Goal: Transaction & Acquisition: Purchase product/service

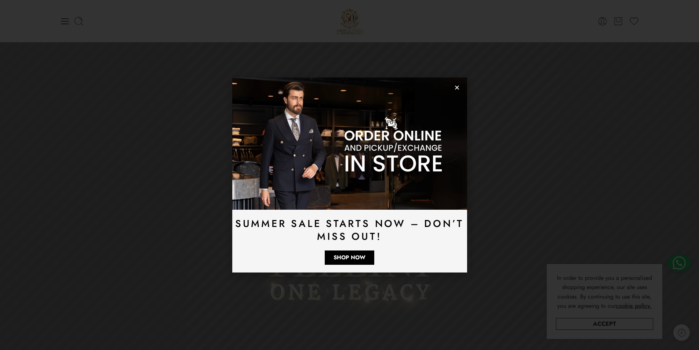
click at [457, 88] on use "Close" at bounding box center [457, 88] width 4 height 4
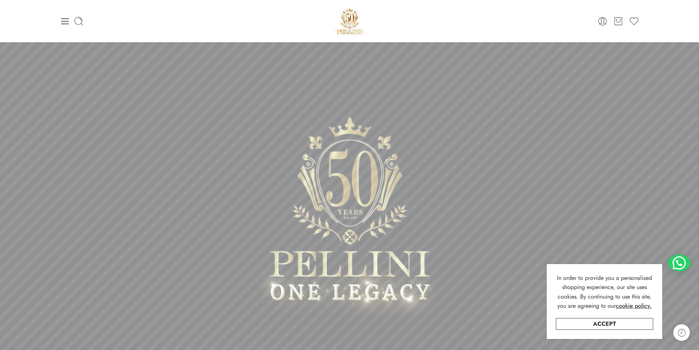
click at [65, 21] on icon at bounding box center [65, 21] width 10 height 10
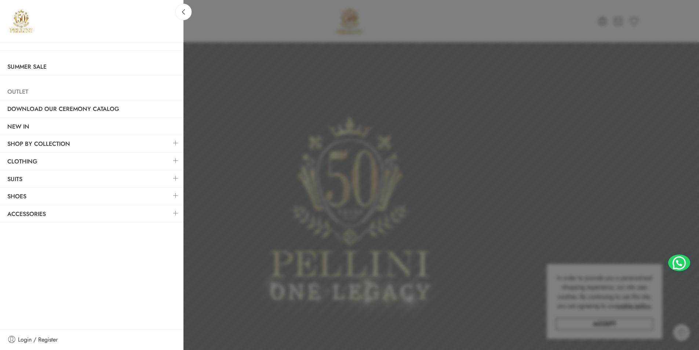
click at [41, 93] on link "Outlet" at bounding box center [92, 91] width 184 height 17
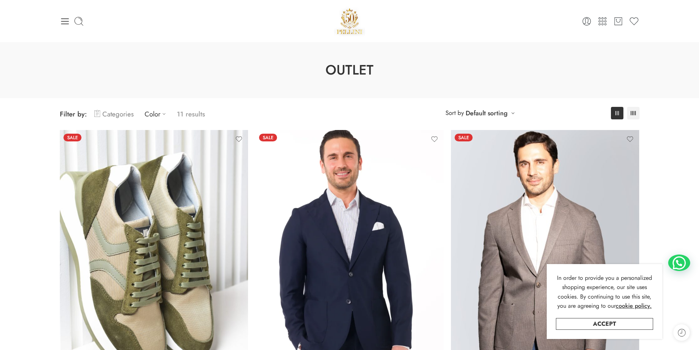
click at [115, 118] on link "Categories" at bounding box center [113, 113] width 39 height 17
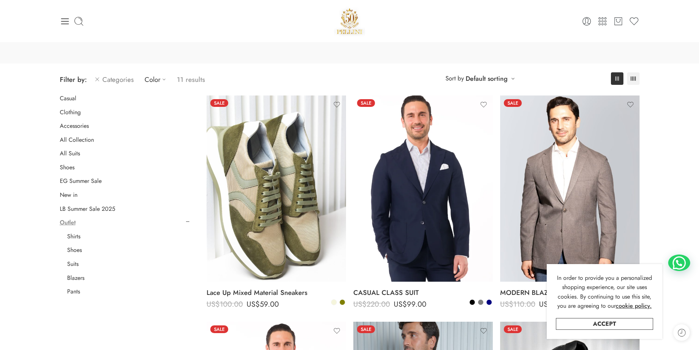
scroll to position [73, 0]
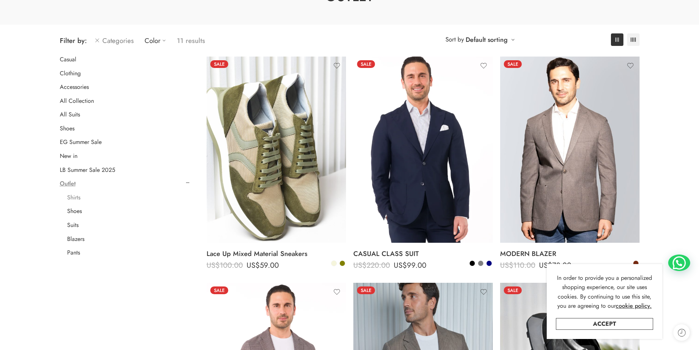
click at [78, 199] on link "Shirts" at bounding box center [73, 197] width 13 height 7
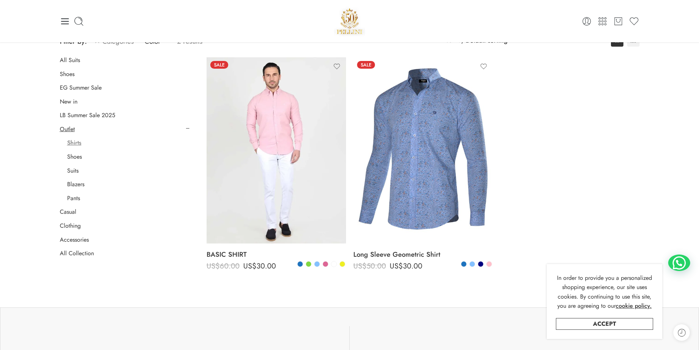
scroll to position [72, 0]
click at [594, 326] on link "Accept" at bounding box center [604, 324] width 97 height 12
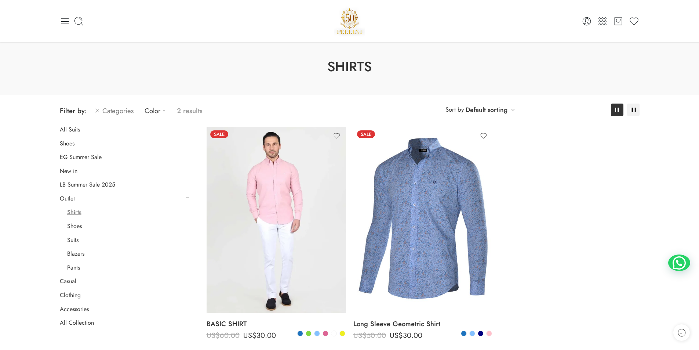
scroll to position [0, 0]
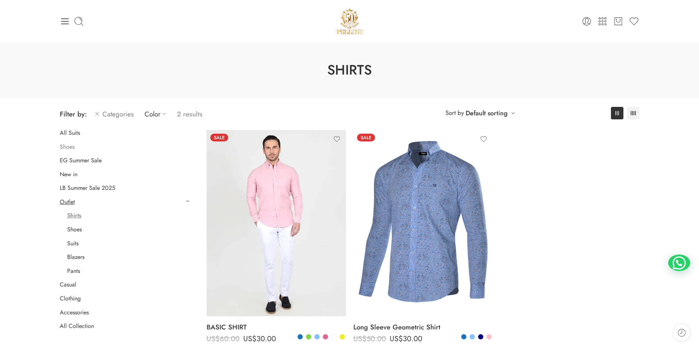
click at [70, 148] on link "Shoes" at bounding box center [67, 146] width 15 height 7
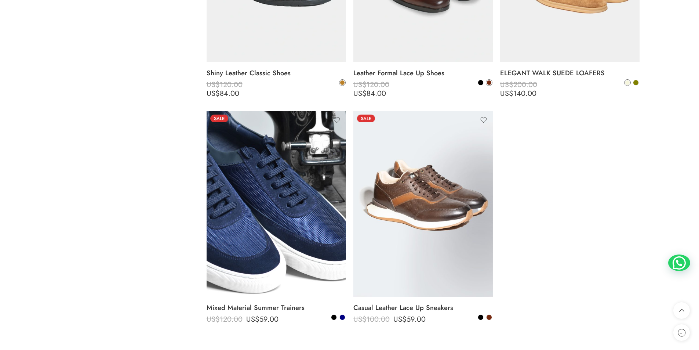
scroll to position [2627, 0]
